Goal: Information Seeking & Learning: Learn about a topic

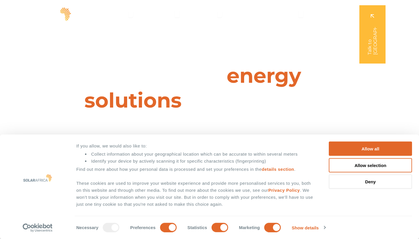
scroll to position [59, 0]
click at [286, 12] on span "Company" at bounding box center [285, 13] width 23 height 7
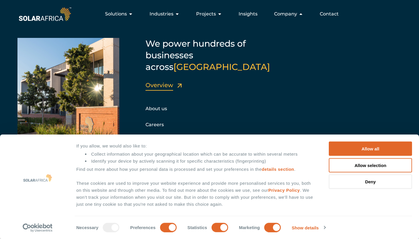
click at [156, 82] on link "Overview" at bounding box center [160, 85] width 28 height 7
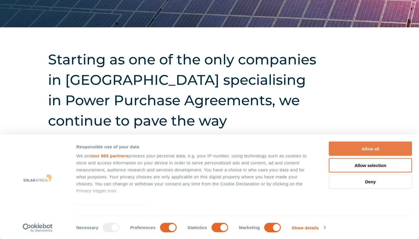
click at [341, 144] on button "Allow all" at bounding box center [370, 148] width 83 height 14
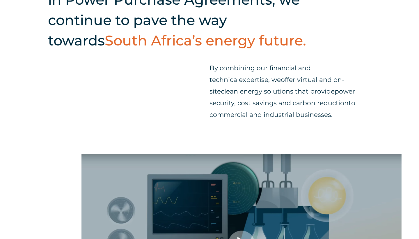
scroll to position [544, 0]
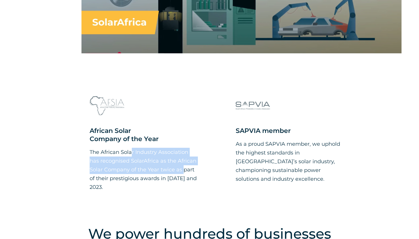
drag, startPoint x: 113, startPoint y: 153, endPoint x: 164, endPoint y: 167, distance: 53.3
click at [164, 167] on p "The African Solar Industry Association has recognised SolarAfrica as the Africa…" at bounding box center [144, 170] width 108 height 44
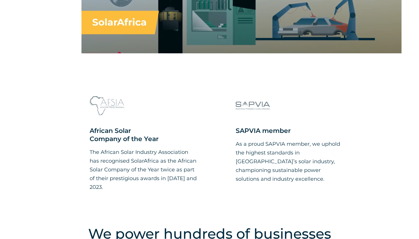
click at [162, 194] on div "African Solar Company of the Year The African Solar Industry Association has re…" at bounding box center [209, 154] width 419 height 132
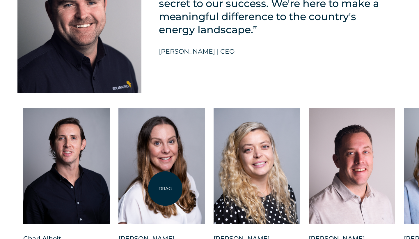
scroll to position [1382, 0]
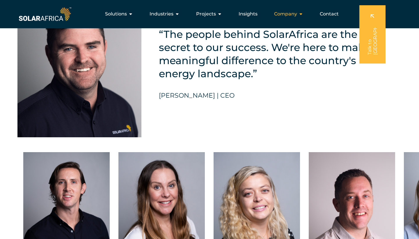
click at [280, 12] on span "Company" at bounding box center [285, 13] width 23 height 7
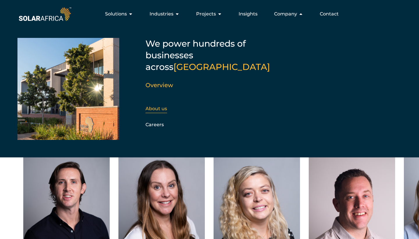
click at [159, 106] on link "About us" at bounding box center [157, 109] width 22 height 6
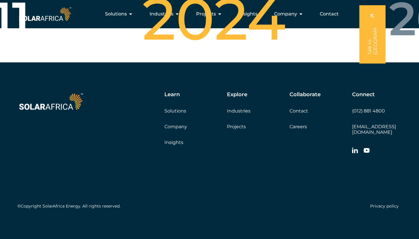
scroll to position [2112, 0]
